Goal: Information Seeking & Learning: Learn about a topic

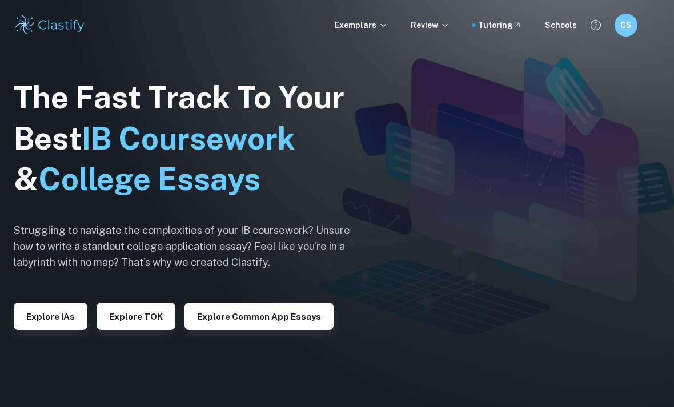
click at [439, 20] on p "Review" at bounding box center [429, 25] width 39 height 13
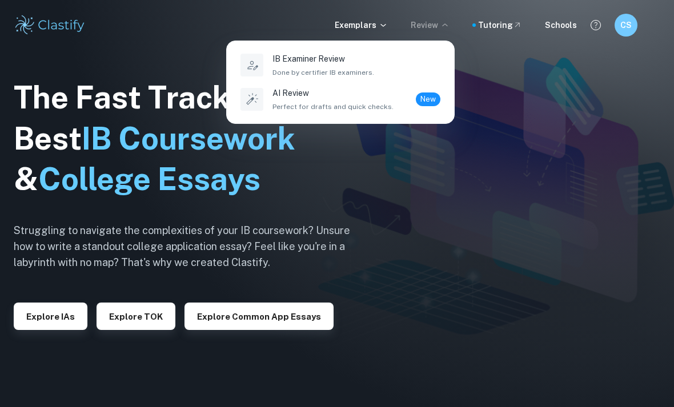
click at [148, 62] on div at bounding box center [337, 203] width 674 height 407
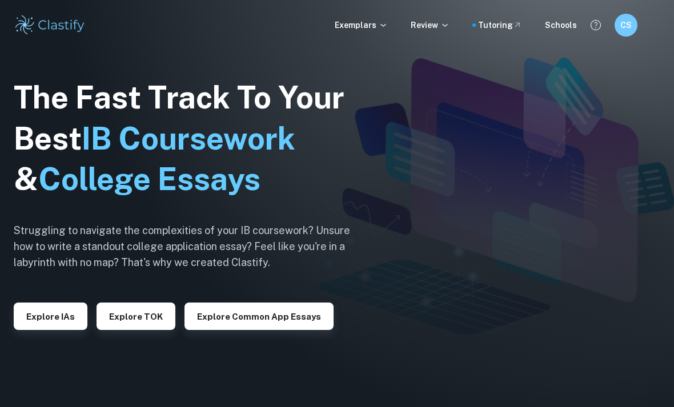
click at [382, 13] on div "Exemplars Review Tutoring Schools CS" at bounding box center [337, 25] width 674 height 50
click at [374, 41] on div "Exemplars Review Tutoring Schools CS" at bounding box center [337, 25] width 674 height 50
click at [385, 25] on icon at bounding box center [382, 25] width 9 height 9
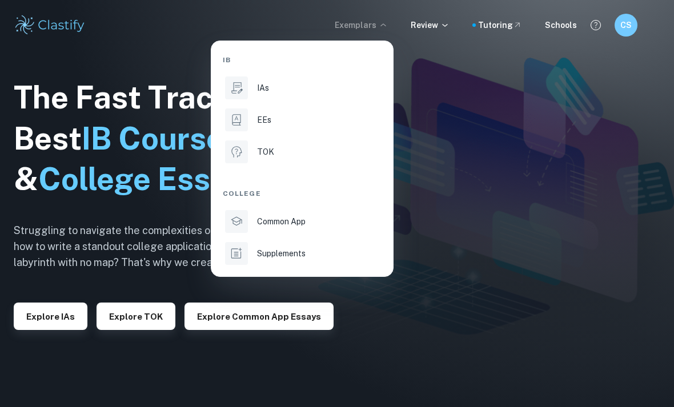
click at [253, 123] on li "EEs" at bounding box center [302, 119] width 159 height 27
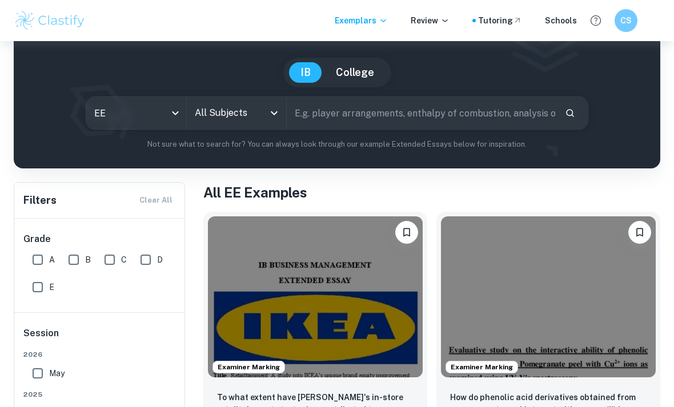
scroll to position [92, 0]
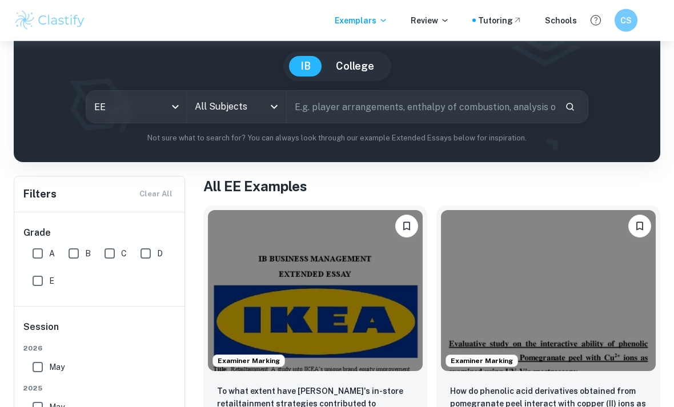
click at [44, 260] on input "A" at bounding box center [37, 254] width 23 height 23
checkbox input "true"
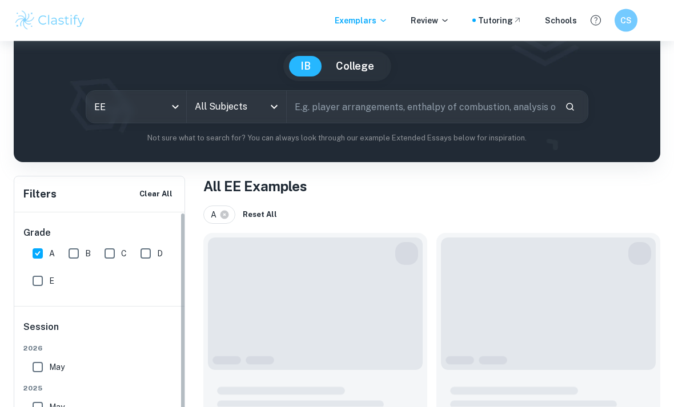
scroll to position [93, 0]
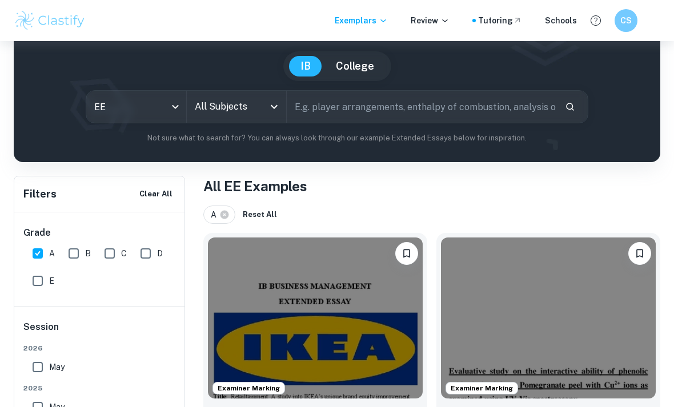
click at [84, 255] on input "B" at bounding box center [73, 253] width 23 height 23
checkbox input "true"
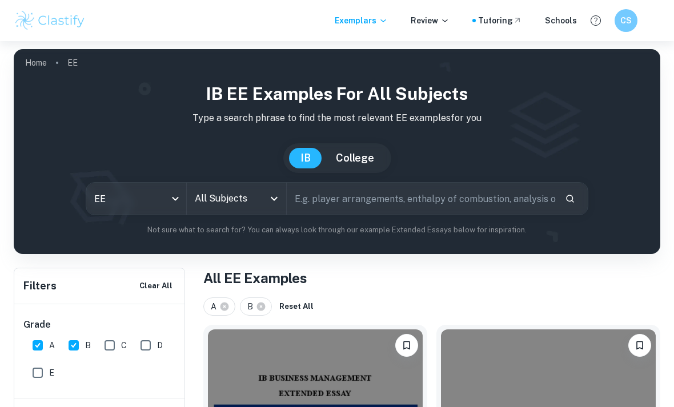
scroll to position [0, 0]
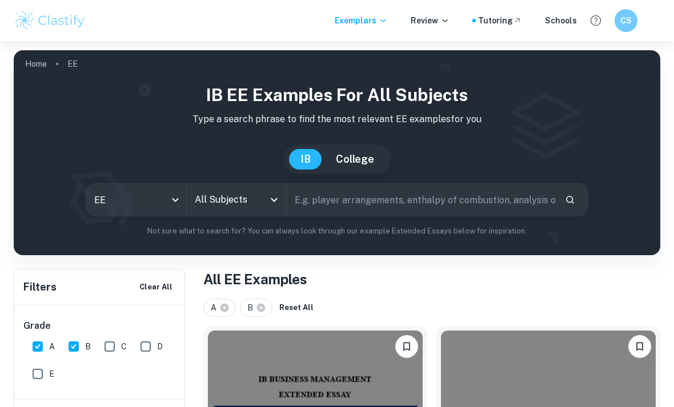
click at [235, 195] on input "All Subjects" at bounding box center [228, 200] width 72 height 22
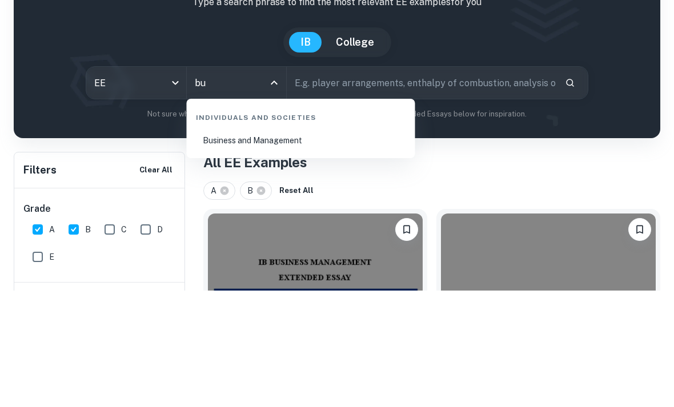
click at [221, 244] on li "Business and Management" at bounding box center [300, 257] width 219 height 26
type input "Business and Management"
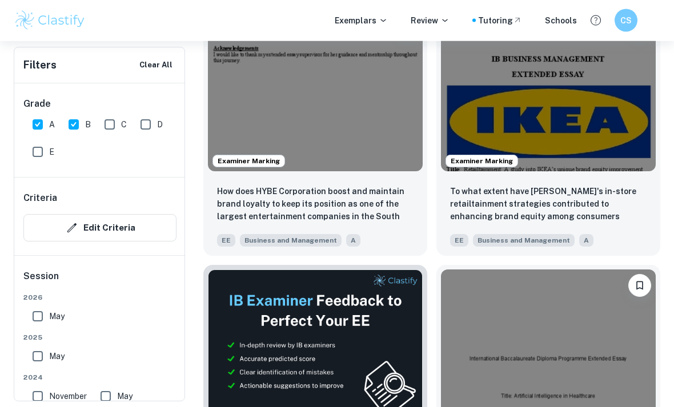
scroll to position [424, 0]
click at [594, 155] on img at bounding box center [548, 90] width 215 height 161
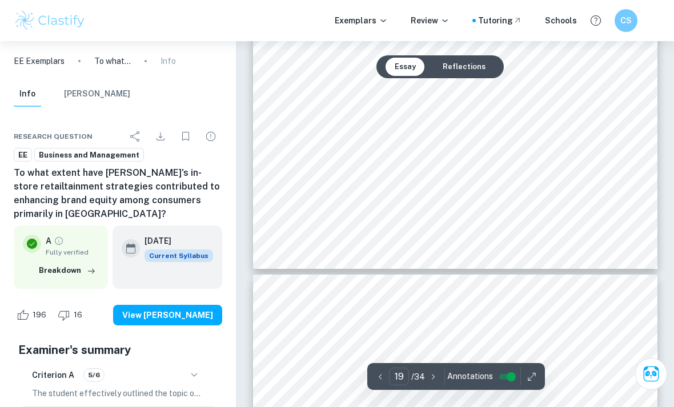
scroll to position [10799, 0]
type input "6"
